Goal: Task Accomplishment & Management: Use online tool/utility

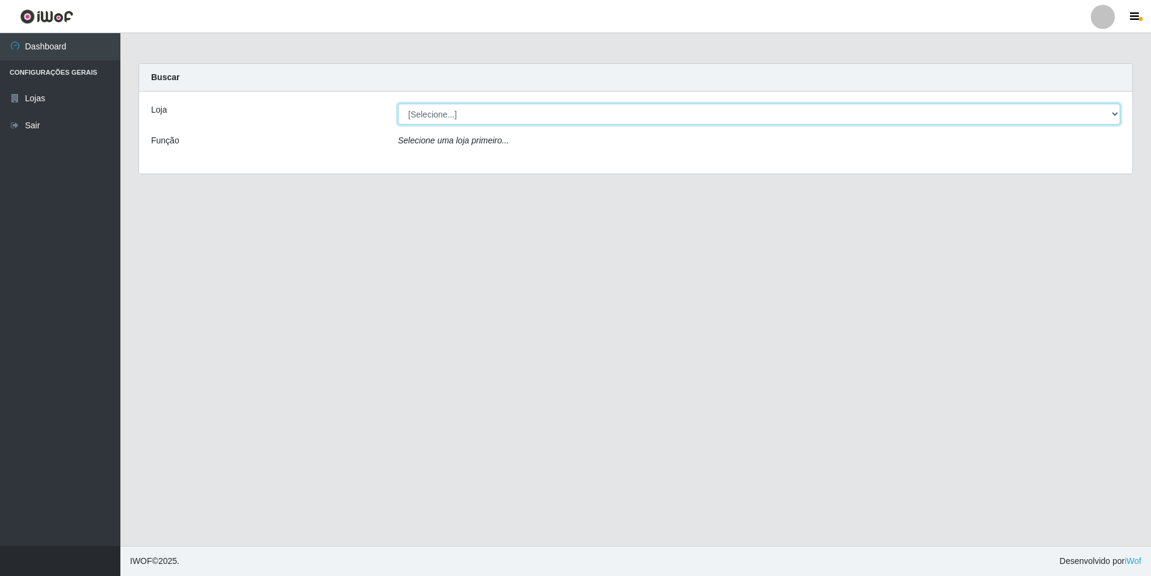
click at [1117, 115] on select "[Selecione...] [GEOGRAPHIC_DATA] - [GEOGRAPHIC_DATA]" at bounding box center [759, 114] width 723 height 21
select select "528"
click at [398, 104] on select "[Selecione...] [GEOGRAPHIC_DATA] - [GEOGRAPHIC_DATA]" at bounding box center [759, 114] width 723 height 21
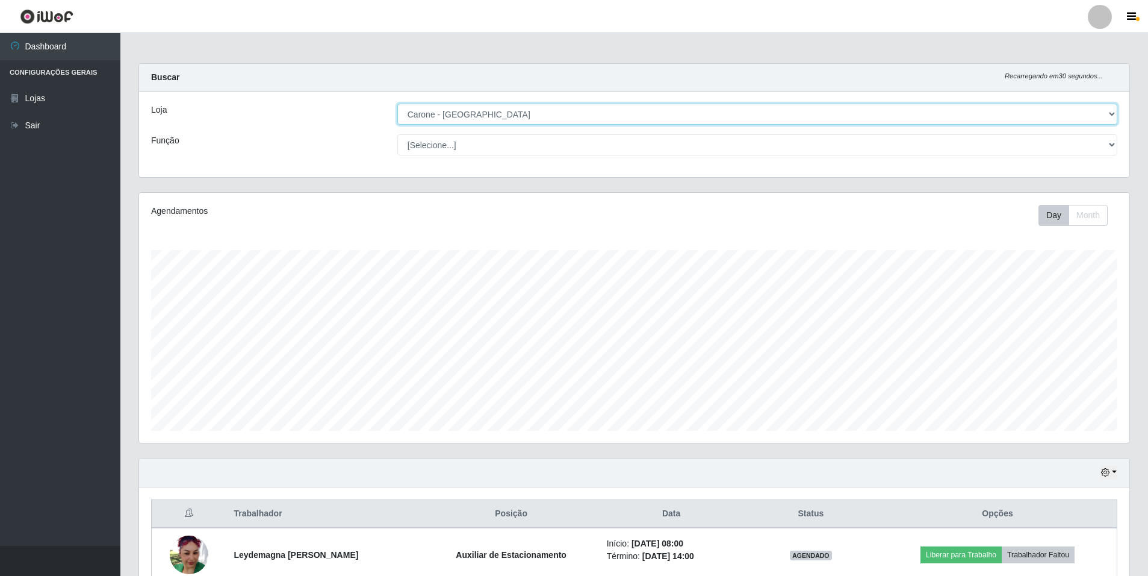
scroll to position [250, 990]
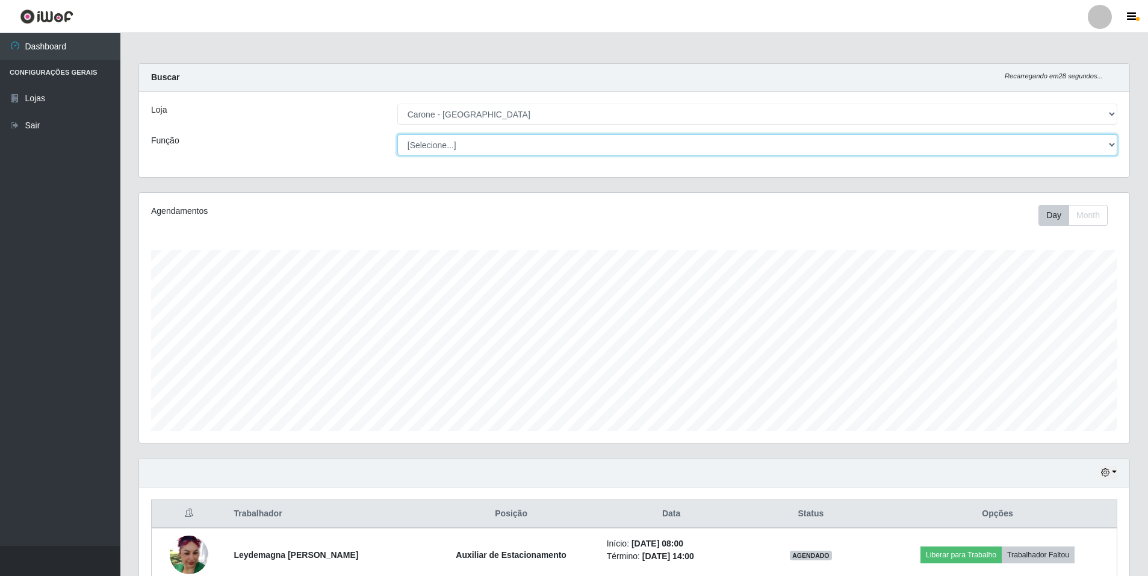
click at [1113, 143] on select "[Selecione...] Auxiliar de Depósito Auxiliar de Depósito + Auxiliar de Depósito…" at bounding box center [757, 144] width 720 height 21
click at [397, 134] on select "[Selecione...] Auxiliar de Depósito Auxiliar de Depósito + Auxiliar de Depósito…" at bounding box center [757, 144] width 720 height 21
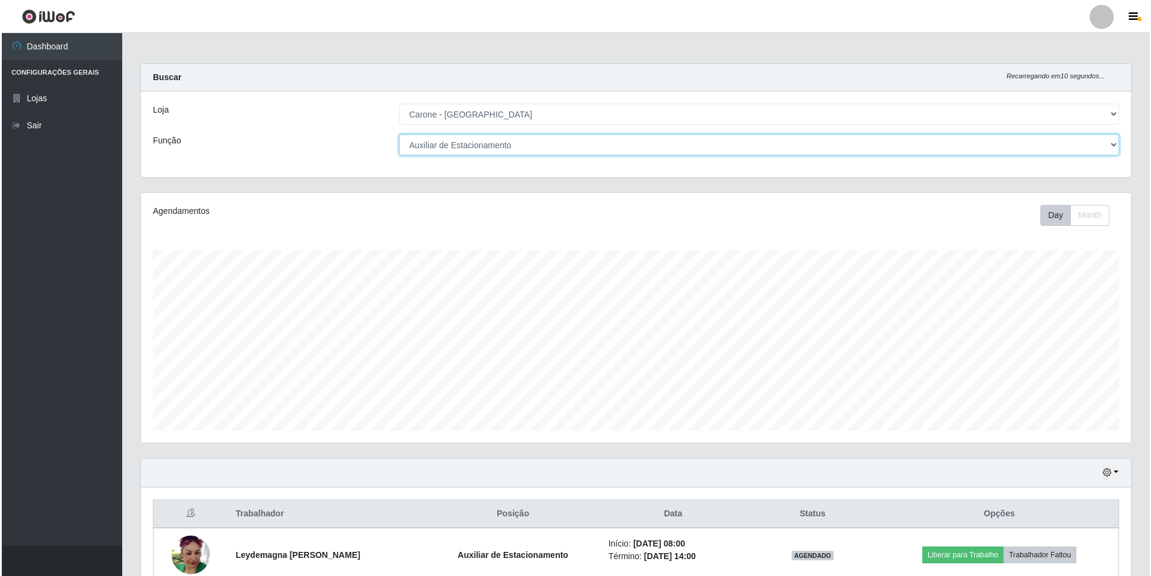
scroll to position [117, 0]
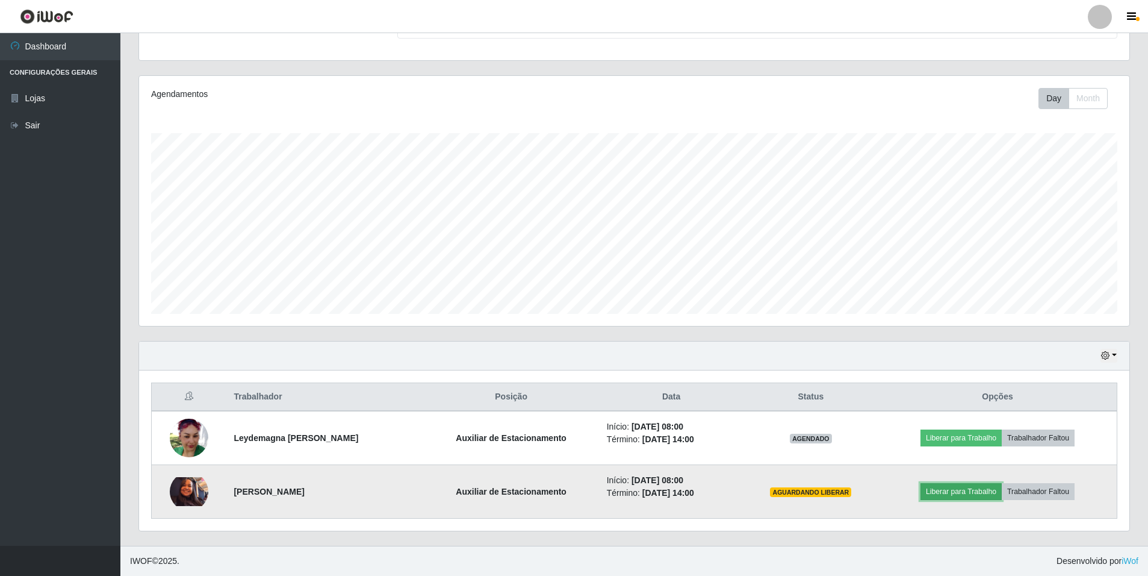
click at [972, 490] on button "Liberar para Trabalho" at bounding box center [961, 491] width 81 height 17
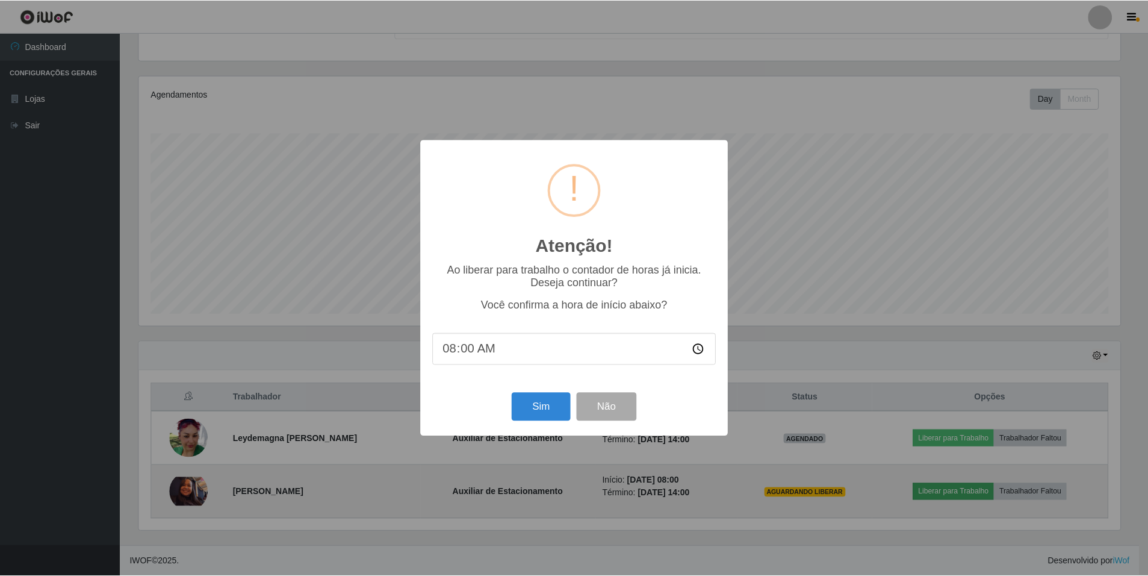
scroll to position [250, 984]
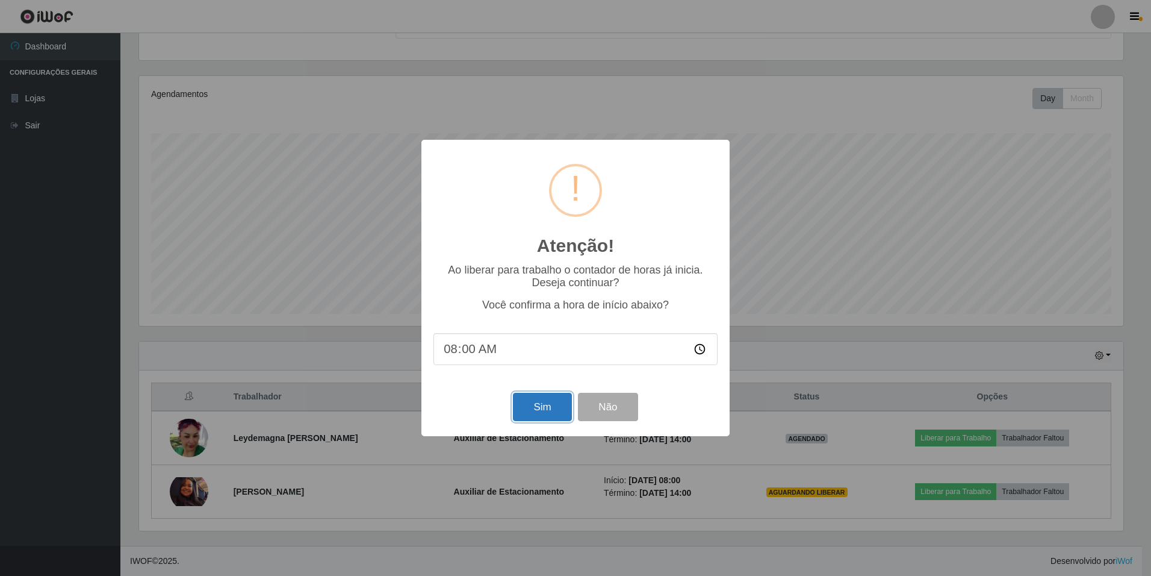
click at [533, 411] on button "Sim" at bounding box center [542, 407] width 58 height 28
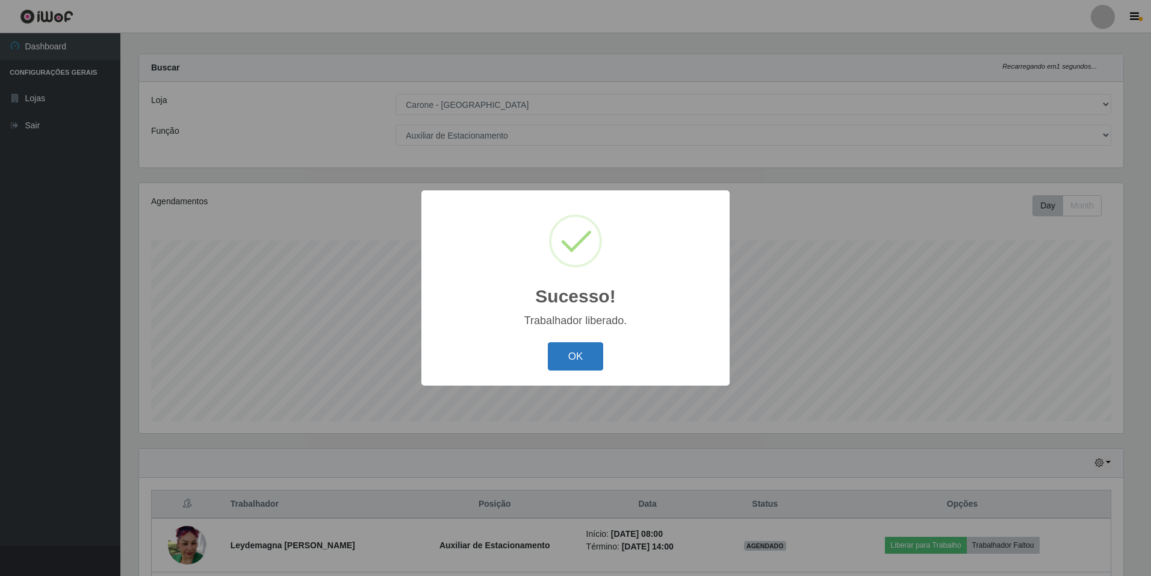
click at [560, 350] on button "OK" at bounding box center [576, 356] width 56 height 28
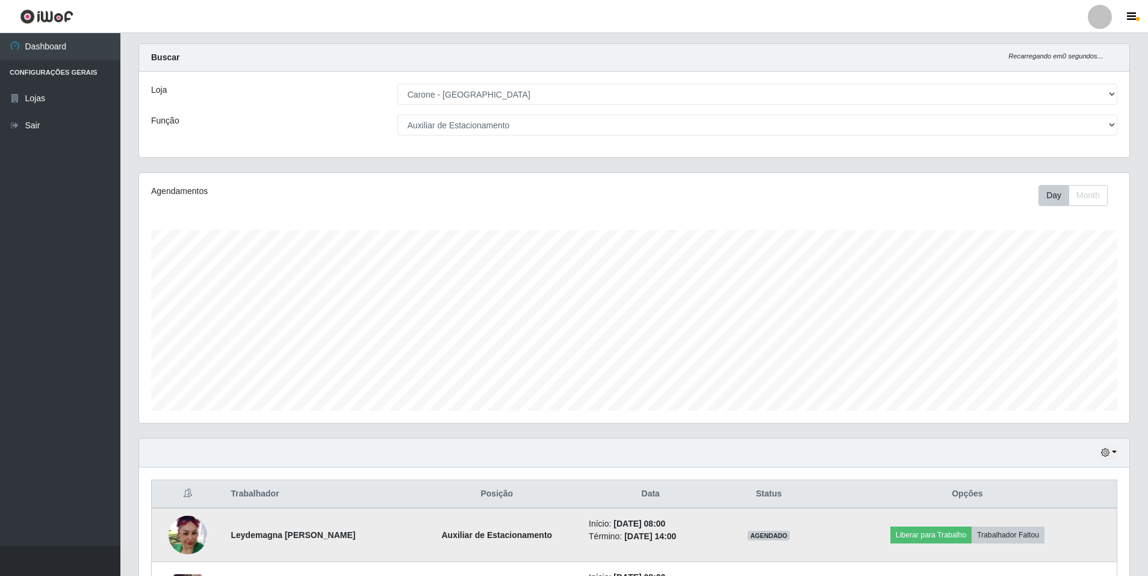
scroll to position [0, 0]
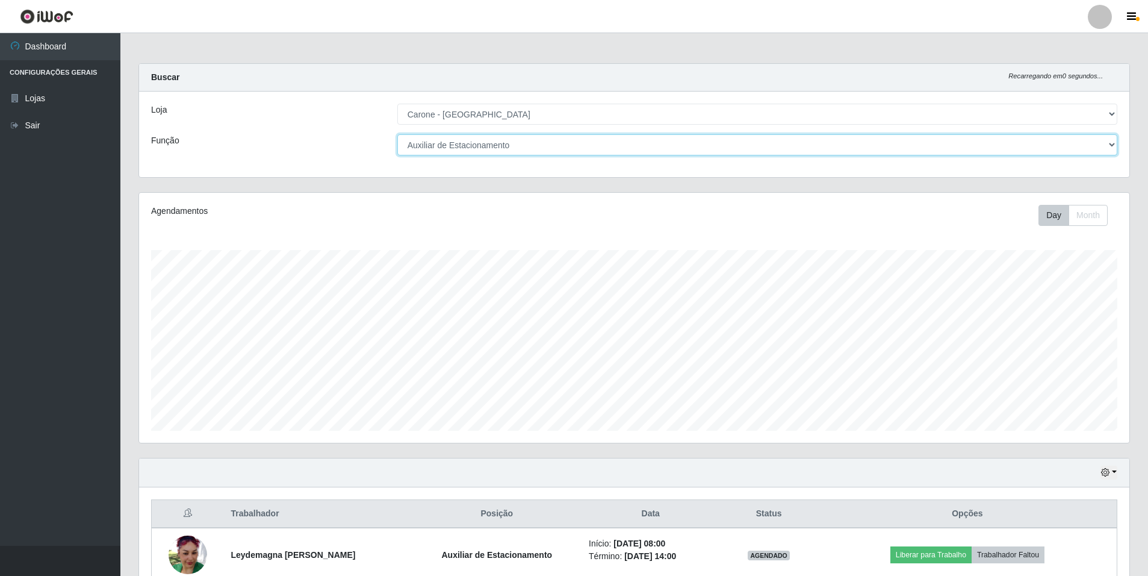
click at [1110, 144] on select "[Selecione...] Auxiliar de Depósito Auxiliar de Depósito + Auxiliar de Depósito…" at bounding box center [757, 144] width 720 height 21
select select "1"
click at [397, 134] on select "[Selecione...] Auxiliar de Depósito Auxiliar de Depósito + Auxiliar de Depósito…" at bounding box center [757, 144] width 720 height 21
